Goal: Navigation & Orientation: Find specific page/section

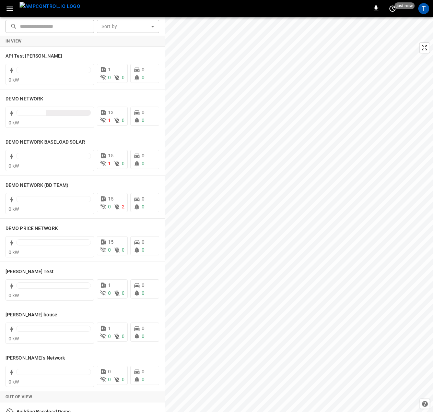
click at [4, 7] on button "button" at bounding box center [10, 8] width 14 height 13
click at [10, 9] on icon "button" at bounding box center [10, 9] width 7 height 4
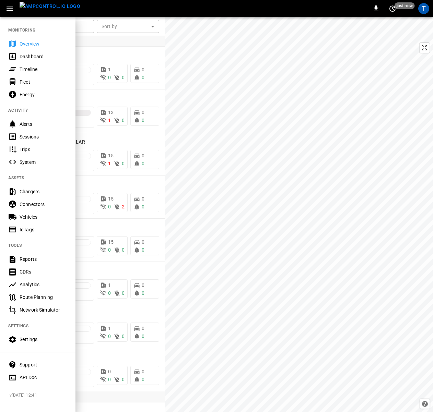
click at [40, 54] on div "Dashboard" at bounding box center [44, 56] width 48 height 7
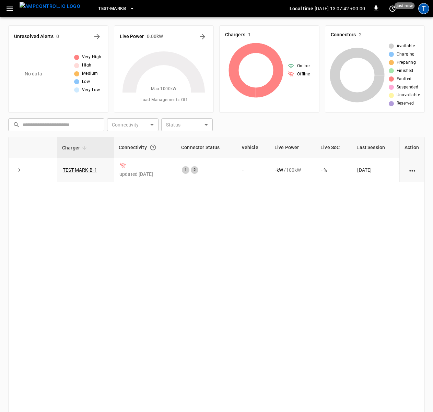
click at [424, 11] on div "T" at bounding box center [423, 8] width 11 height 11
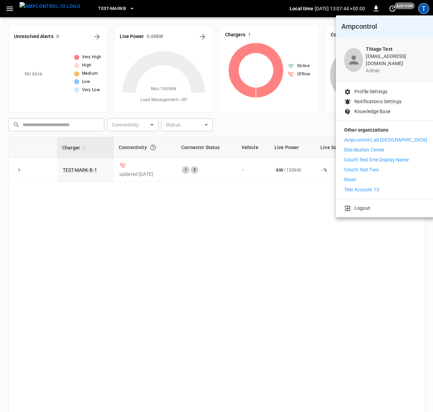
click at [377, 88] on p "Profile Settings" at bounding box center [370, 91] width 33 height 7
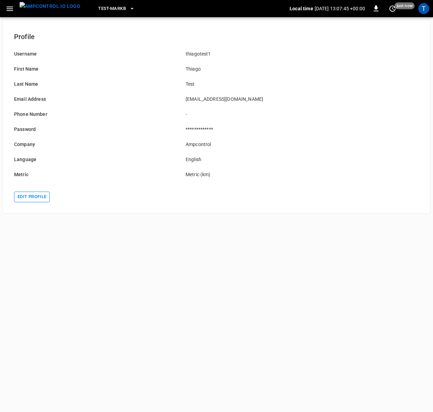
click at [34, 195] on button "Edit profile" at bounding box center [32, 197] width 36 height 11
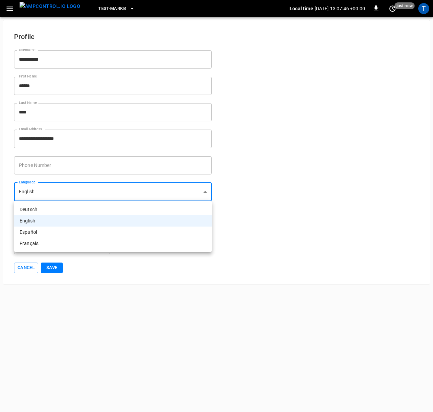
click at [86, 191] on body "**********" at bounding box center [216, 142] width 433 height 284
click at [236, 138] on div at bounding box center [216, 206] width 433 height 412
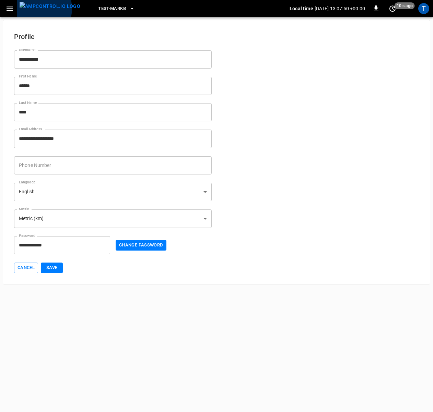
click at [40, 9] on img "menu" at bounding box center [50, 6] width 61 height 9
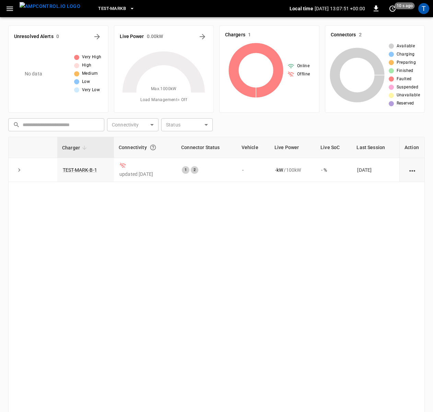
click at [10, 8] on icon "button" at bounding box center [10, 9] width 7 height 4
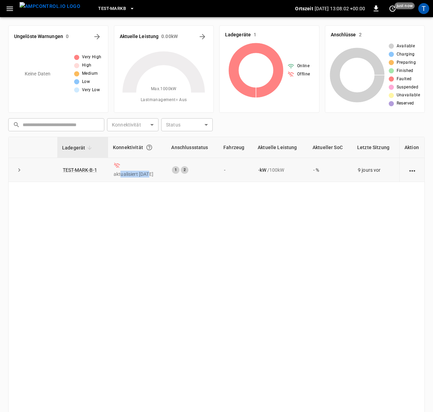
drag, startPoint x: 120, startPoint y: 175, endPoint x: 147, endPoint y: 173, distance: 26.8
click at [147, 173] on p "aktualisiert 9 days ago" at bounding box center [136, 174] width 47 height 7
click at [159, 176] on p "aktualisiert 9 days ago" at bounding box center [136, 174] width 47 height 7
click at [247, 232] on div "Ladegerät Konnektivität Anschlussstatus Fahrzeug Aktuelle Leistung Aktueller So…" at bounding box center [216, 281] width 416 height 288
click at [9, 10] on icon "button" at bounding box center [10, 9] width 7 height 4
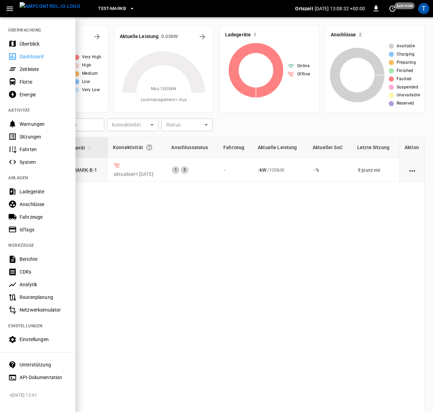
click at [129, 9] on icon "button" at bounding box center [132, 8] width 7 height 7
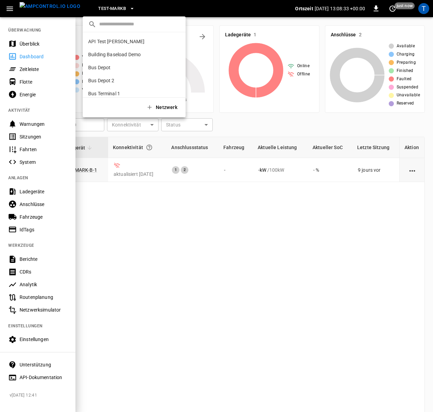
scroll to position [644, 0]
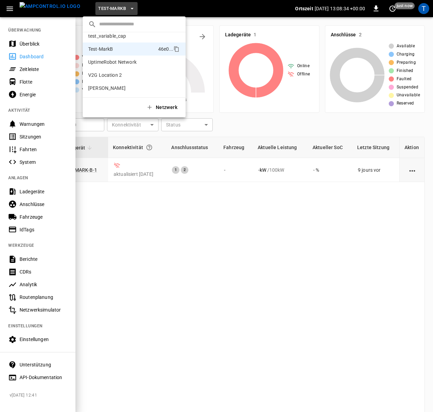
click at [160, 9] on div at bounding box center [216, 206] width 433 height 412
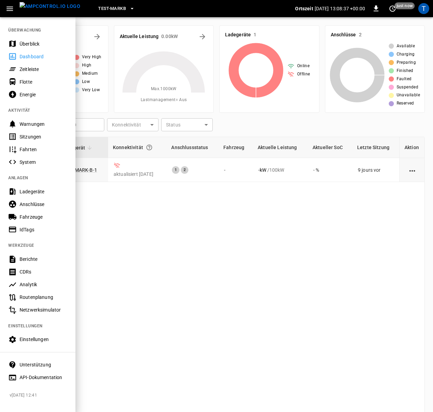
click at [255, 19] on div at bounding box center [216, 206] width 433 height 412
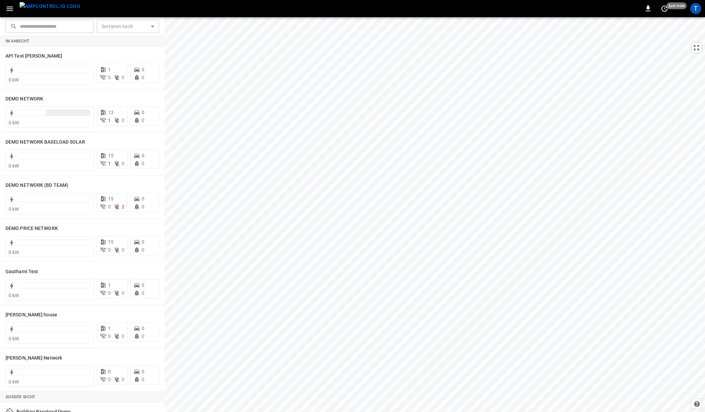
click at [8, 9] on icon "button" at bounding box center [9, 8] width 9 height 9
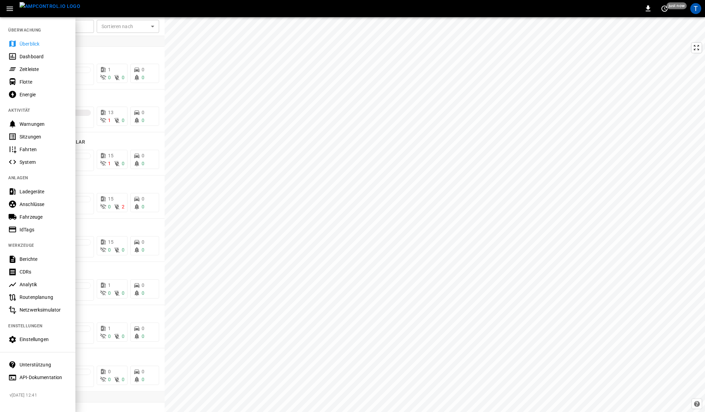
click at [45, 94] on div "Energie" at bounding box center [44, 94] width 48 height 7
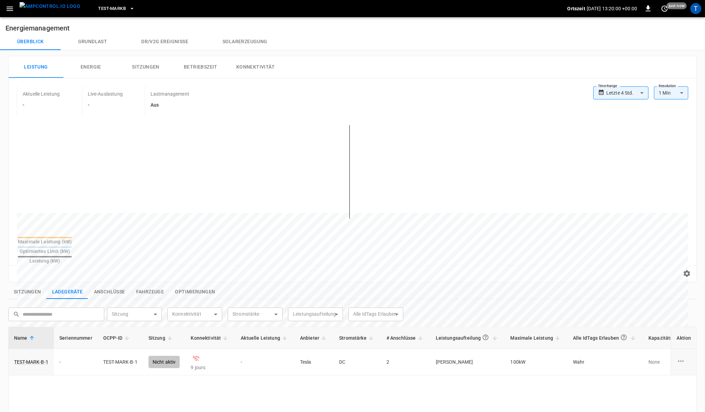
click at [89, 41] on button "Grundlast" at bounding box center [92, 42] width 63 height 16
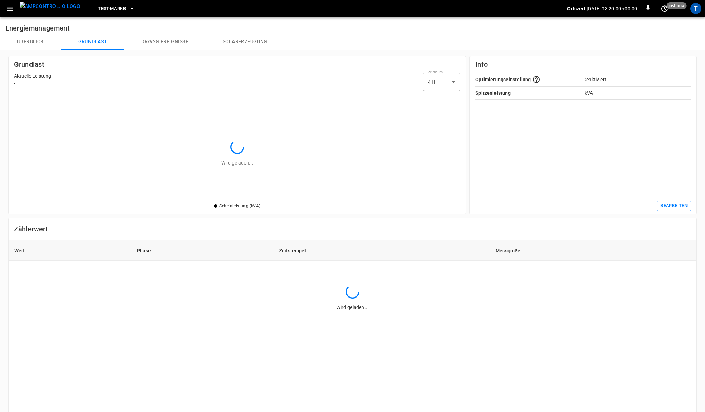
scroll to position [108, 446]
click at [155, 41] on button "DR/V2G Ereignisse" at bounding box center [164, 42] width 81 height 16
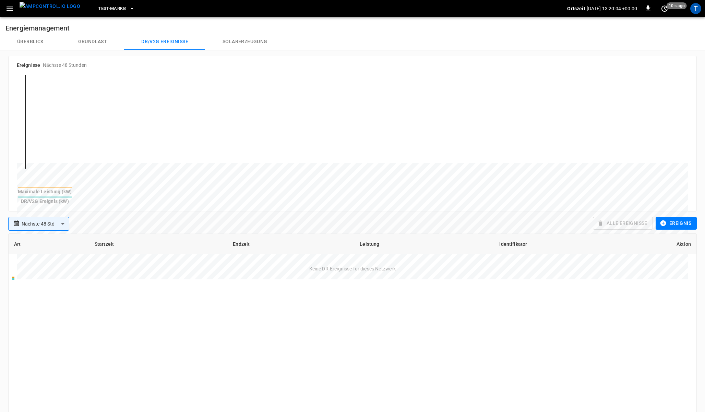
click at [57, 223] on body "**********" at bounding box center [352, 273] width 705 height 546
click at [130, 218] on div at bounding box center [352, 206] width 705 height 412
click at [37, 11] on img "menu" at bounding box center [50, 6] width 61 height 9
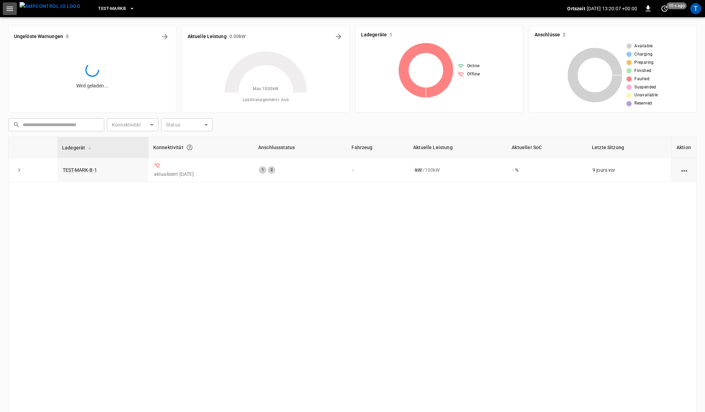
click at [8, 11] on icon "button" at bounding box center [9, 8] width 9 height 9
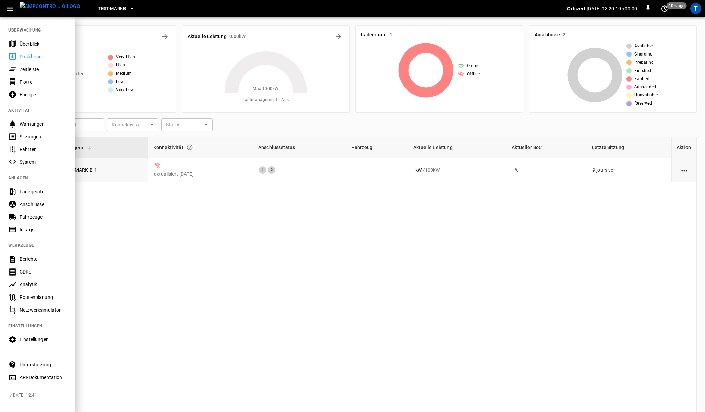
click at [245, 119] on div at bounding box center [352, 206] width 705 height 412
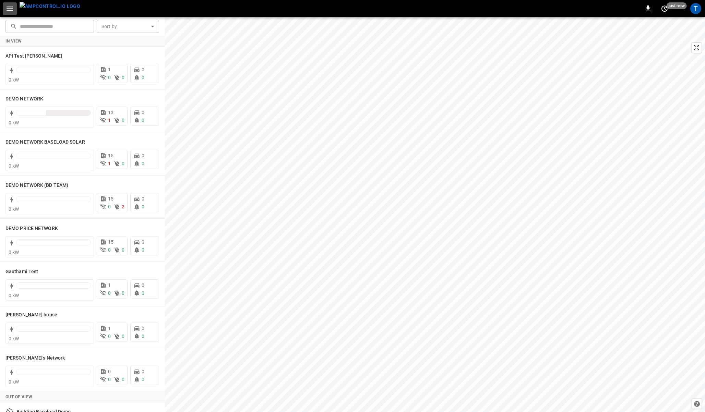
click at [10, 11] on icon "button" at bounding box center [9, 8] width 9 height 9
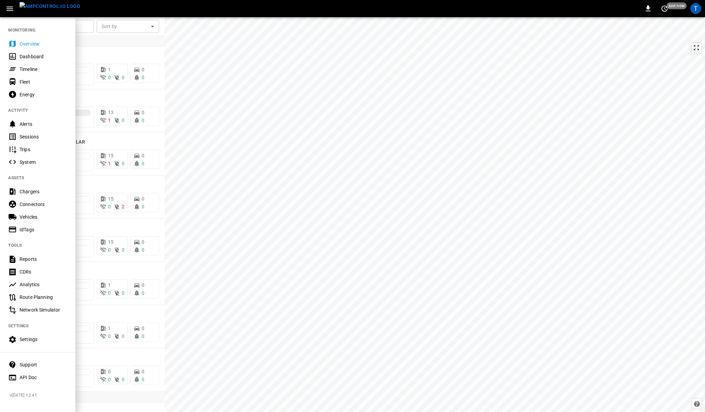
click at [27, 72] on div "Timeline" at bounding box center [37, 69] width 75 height 13
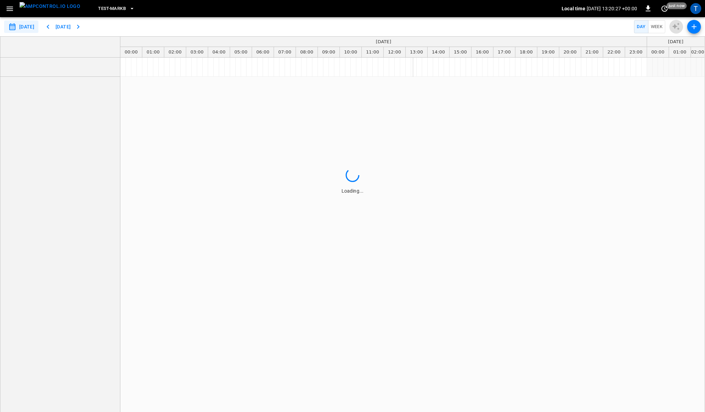
click at [9, 5] on icon "button" at bounding box center [9, 8] width 9 height 9
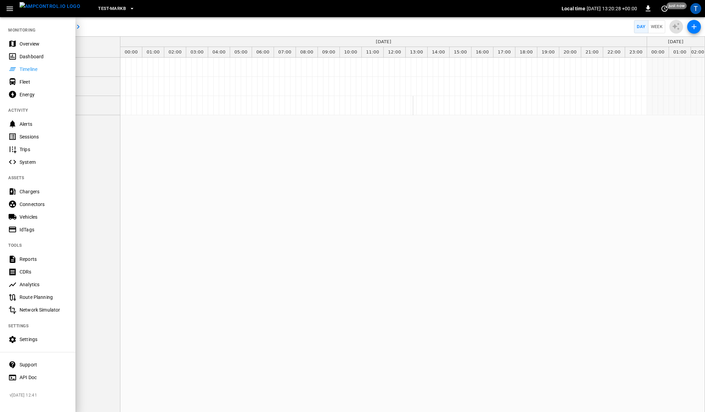
click at [204, 1] on div "Test-MarkB" at bounding box center [324, 9] width 476 height 16
